Goal: Task Accomplishment & Management: Use online tool/utility

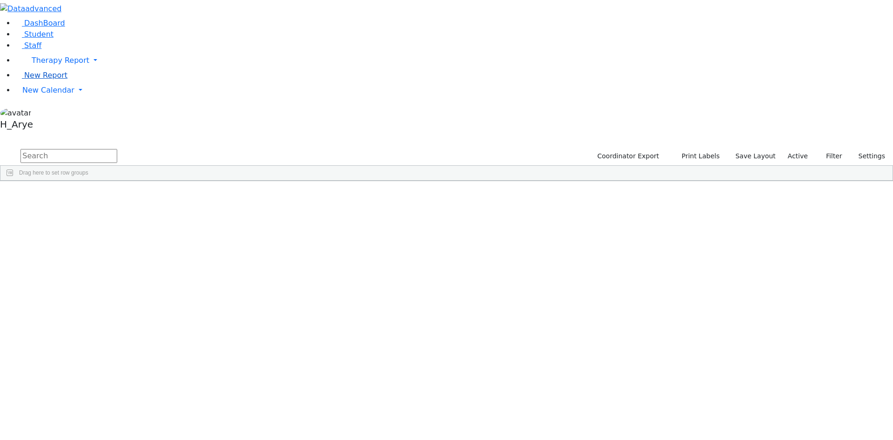
click at [56, 80] on link "New Report" at bounding box center [41, 75] width 53 height 9
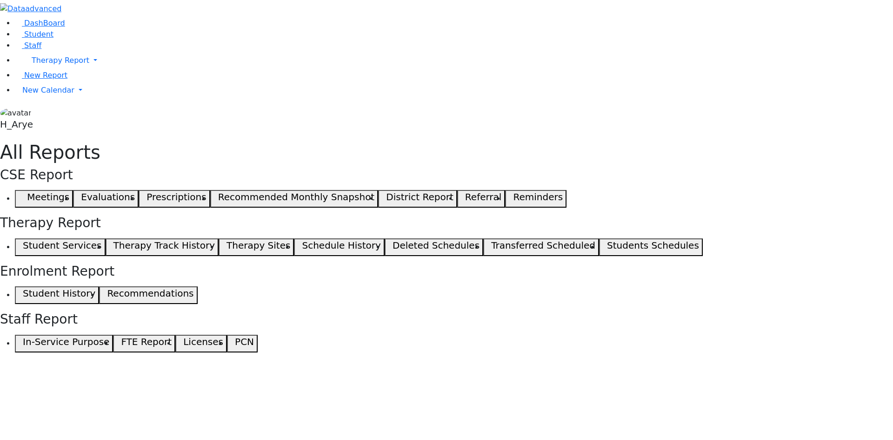
click at [19, 196] on use "button" at bounding box center [19, 196] width 0 height 0
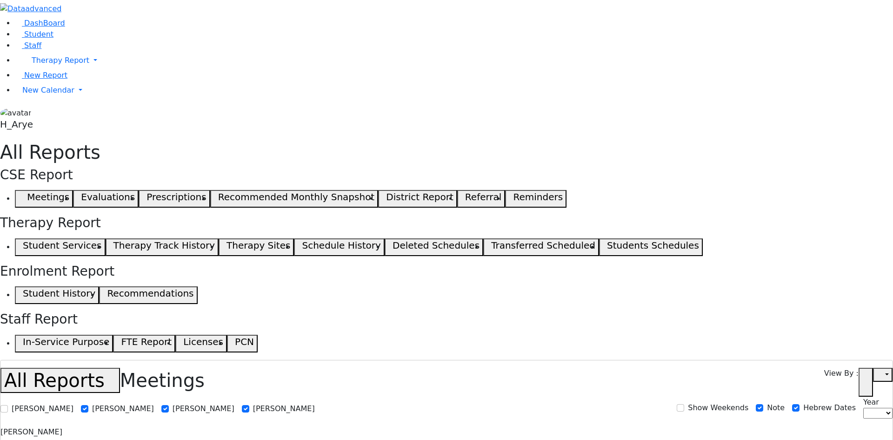
click at [0, 427] on span at bounding box center [0, 431] width 0 height 9
select select
checkbox input "false"
